Goal: Check status: Check status

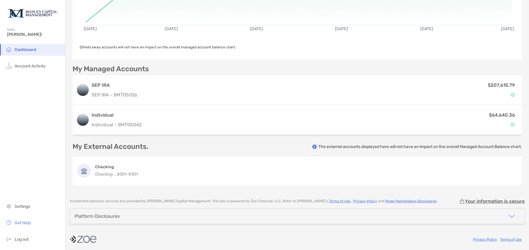
scroll to position [114, 0]
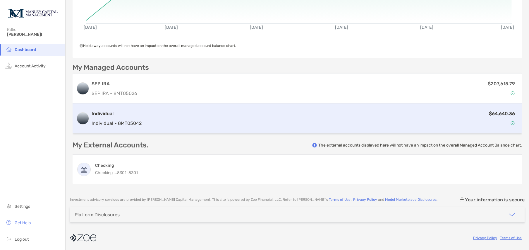
click at [98, 115] on h3 "Individual" at bounding box center [117, 113] width 50 height 7
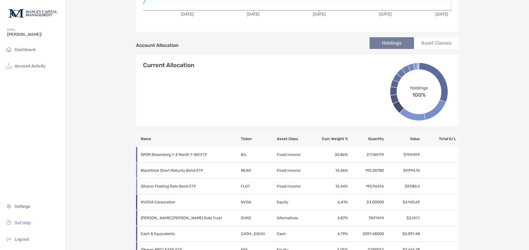
scroll to position [163, 0]
click at [20, 66] on span "Account Activity" at bounding box center [30, 66] width 31 height 5
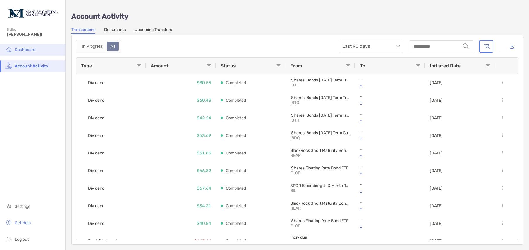
click at [39, 48] on li "Dashboard" at bounding box center [32, 50] width 65 height 12
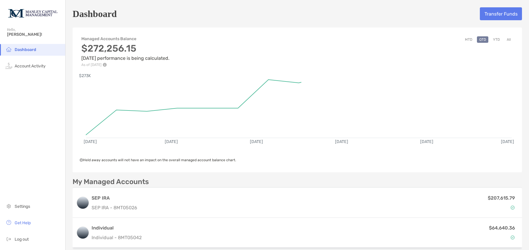
click at [505, 40] on button "All" at bounding box center [509, 39] width 9 height 6
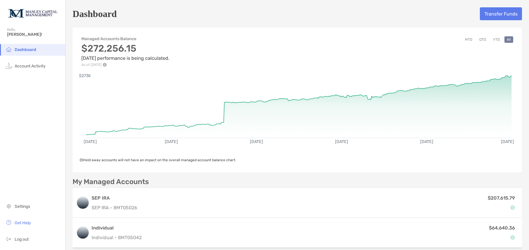
click at [492, 40] on button "YTD" at bounding box center [496, 39] width 11 height 6
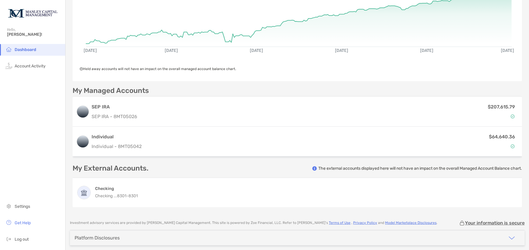
scroll to position [114, 0]
